Goal: Information Seeking & Learning: Check status

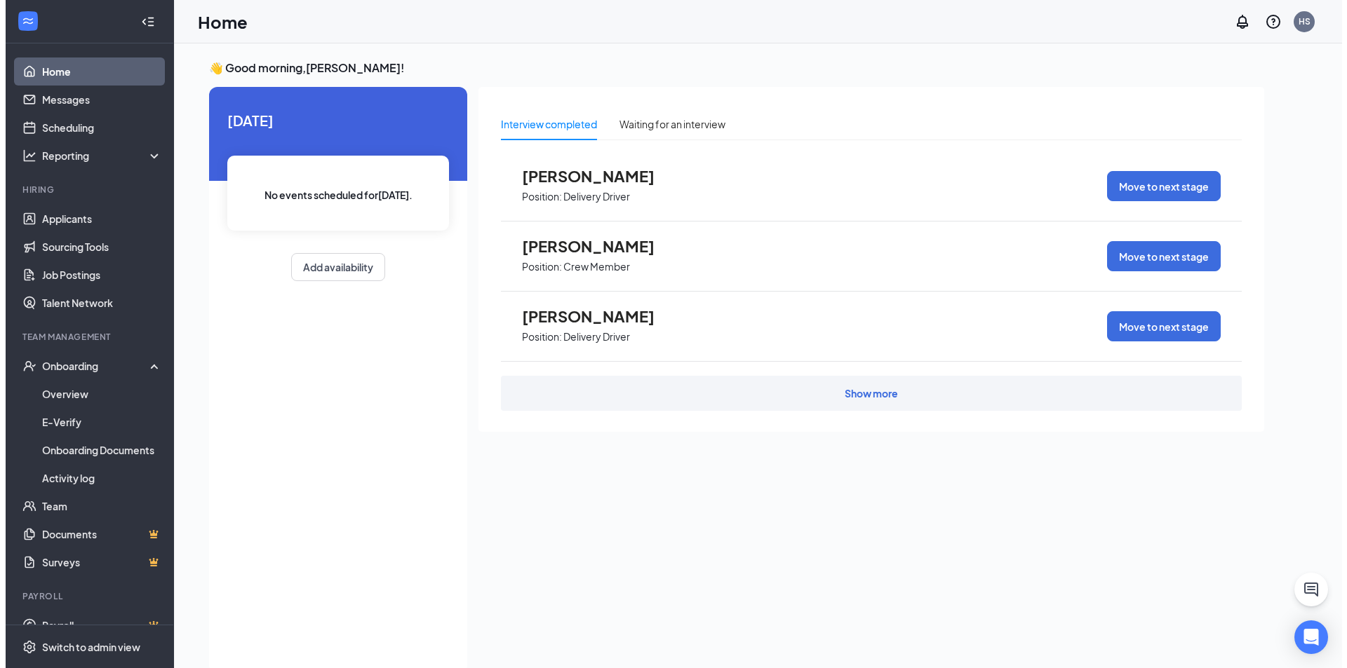
scroll to position [20, 0]
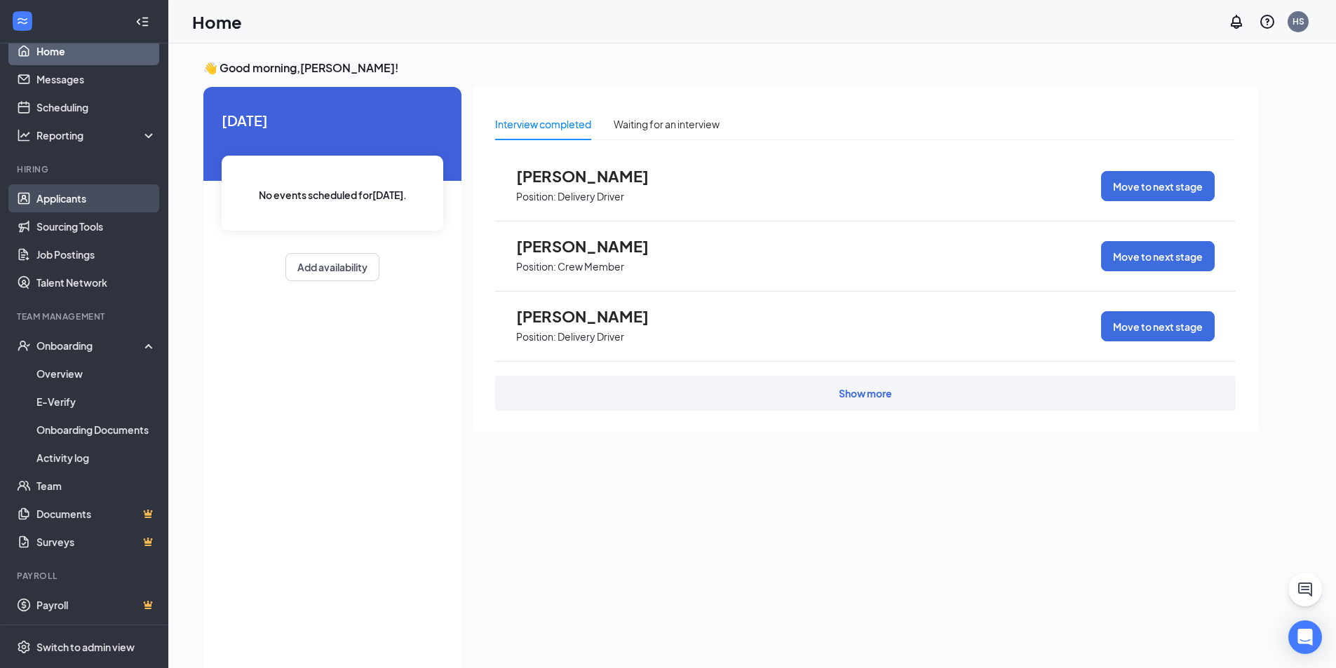
click at [87, 205] on link "Applicants" at bounding box center [96, 198] width 120 height 28
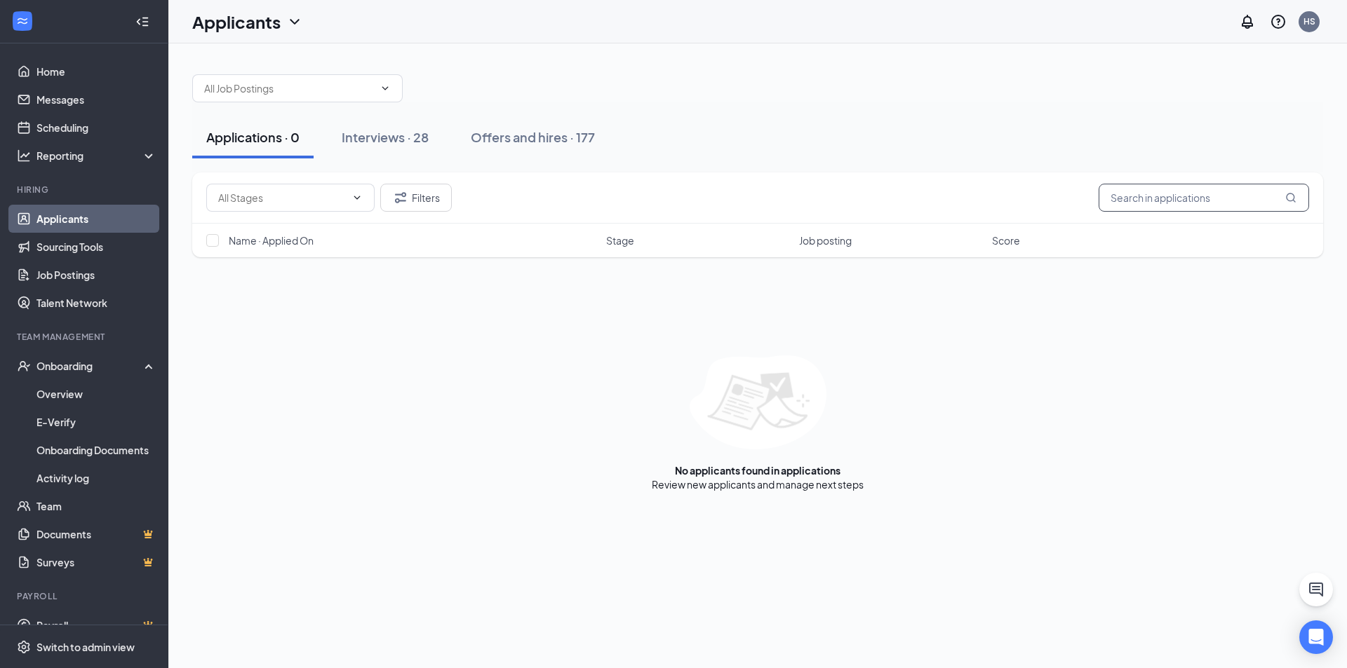
click at [1169, 201] on input "text" at bounding box center [1203, 198] width 210 height 28
type input "[PERSON_NAME]"
click at [618, 136] on div "Offers and hires · 0 / 177" at bounding box center [582, 137] width 144 height 18
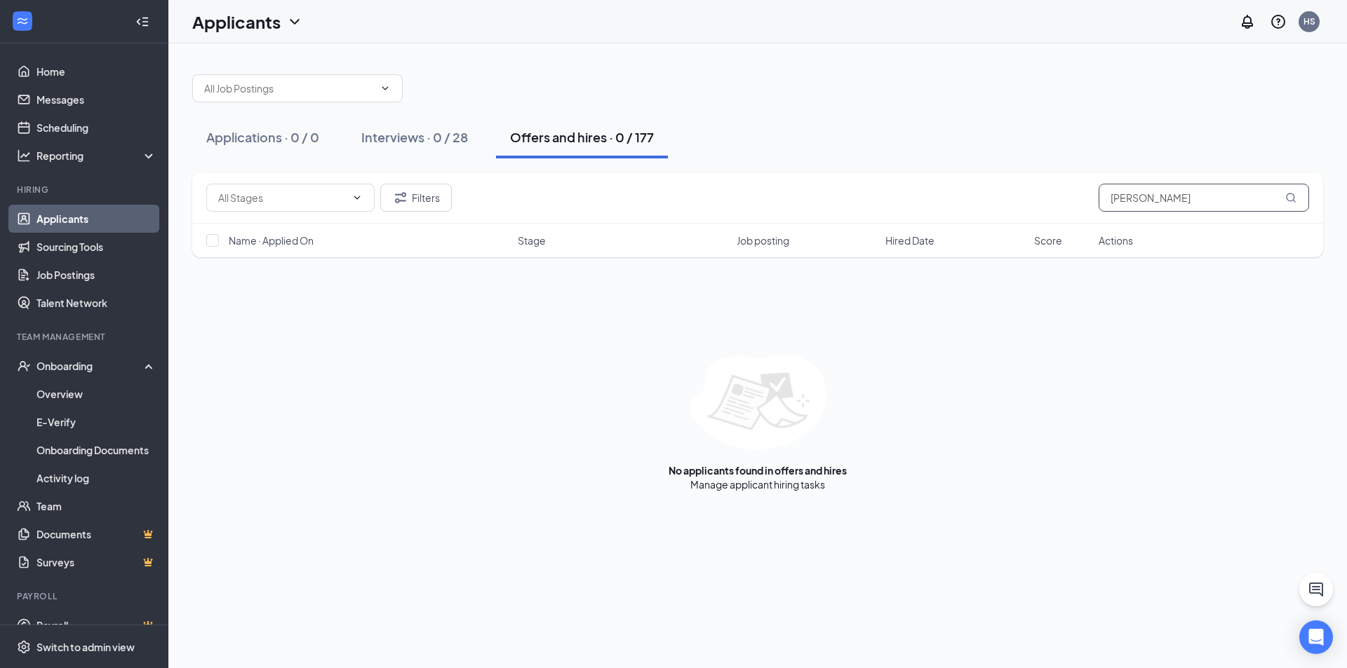
click at [1293, 196] on icon "MagnifyingGlass" at bounding box center [1290, 197] width 9 height 9
click at [1278, 201] on input "[PERSON_NAME]" at bounding box center [1203, 198] width 210 height 28
click at [1230, 197] on input "[PERSON_NAME]" at bounding box center [1203, 198] width 210 height 28
click at [1227, 199] on input "[PERSON_NAME]" at bounding box center [1203, 198] width 210 height 28
